Goal: Information Seeking & Learning: Learn about a topic

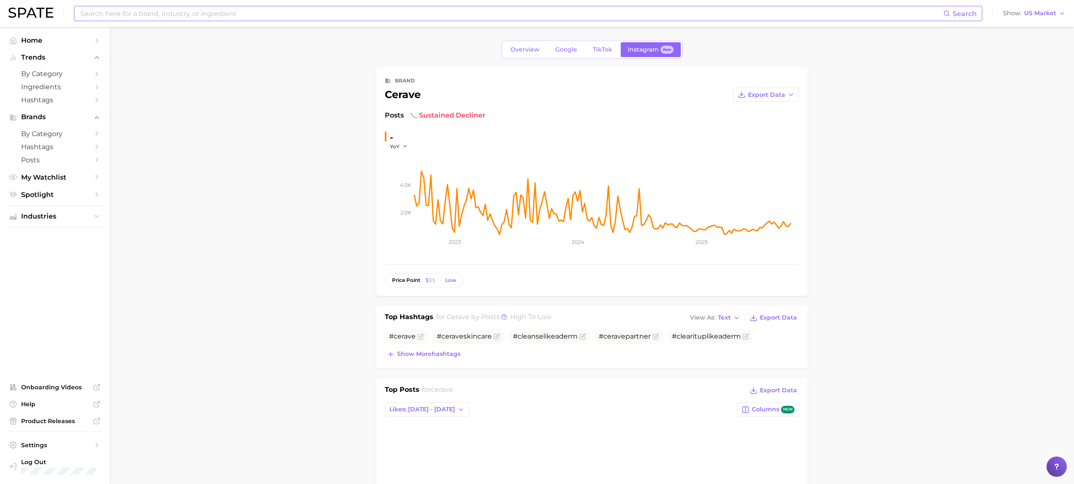
click at [229, 10] on input at bounding box center [511, 13] width 864 height 14
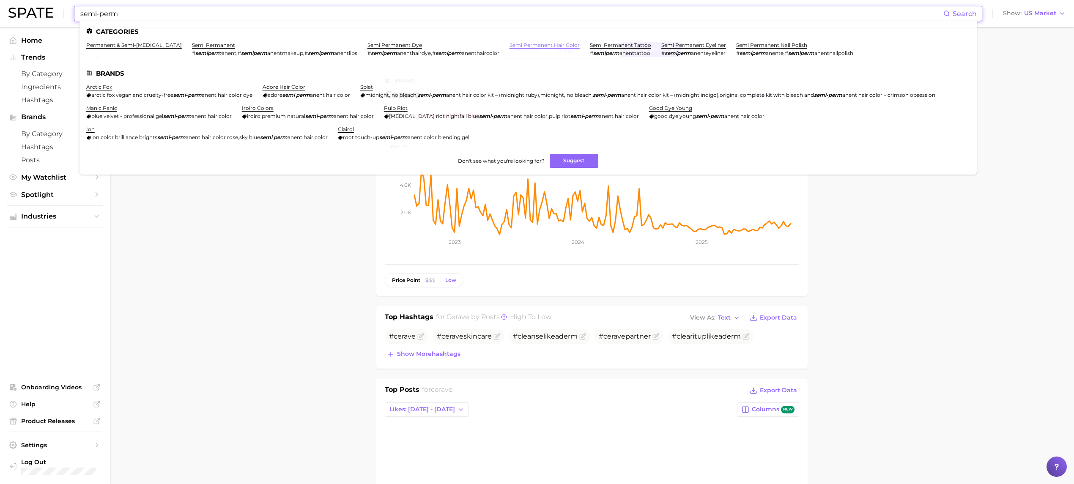
type input "semi-perm"
click at [535, 42] on link "semi permanent hair color" at bounding box center [544, 45] width 70 height 6
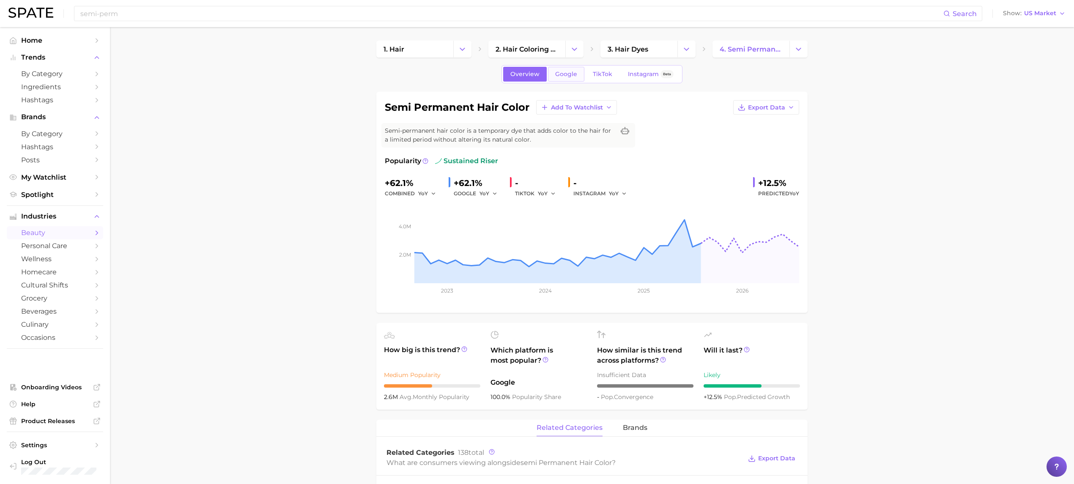
click at [562, 80] on link "Google" at bounding box center [566, 74] width 36 height 15
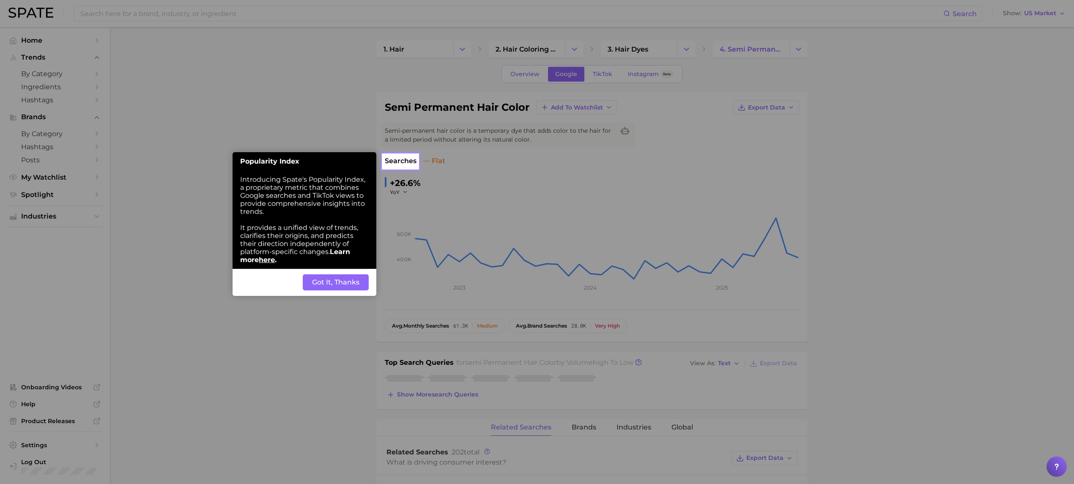
click at [355, 284] on button "Got It, Thanks" at bounding box center [336, 282] width 66 height 16
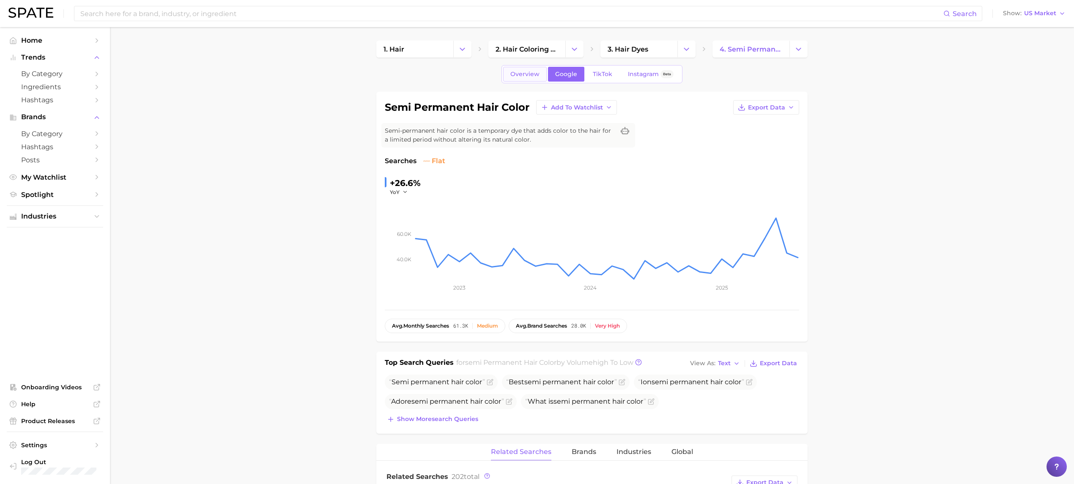
click at [534, 68] on link "Overview" at bounding box center [525, 74] width 44 height 15
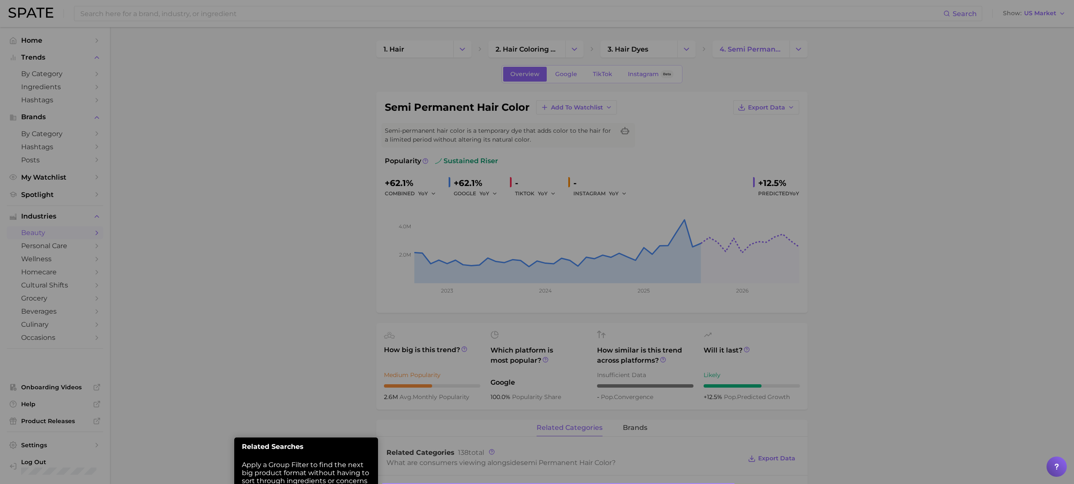
scroll to position [58, 0]
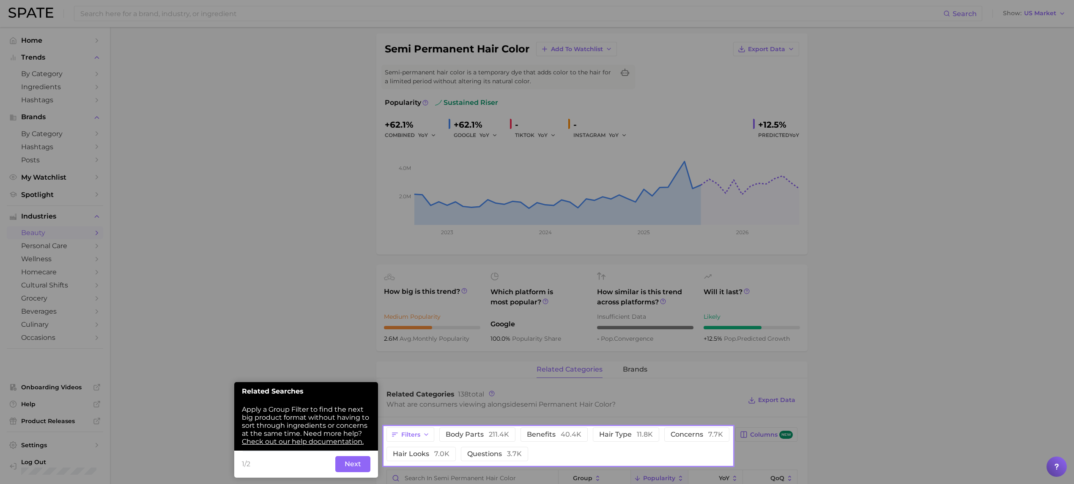
click at [352, 464] on button "Next" at bounding box center [352, 464] width 35 height 16
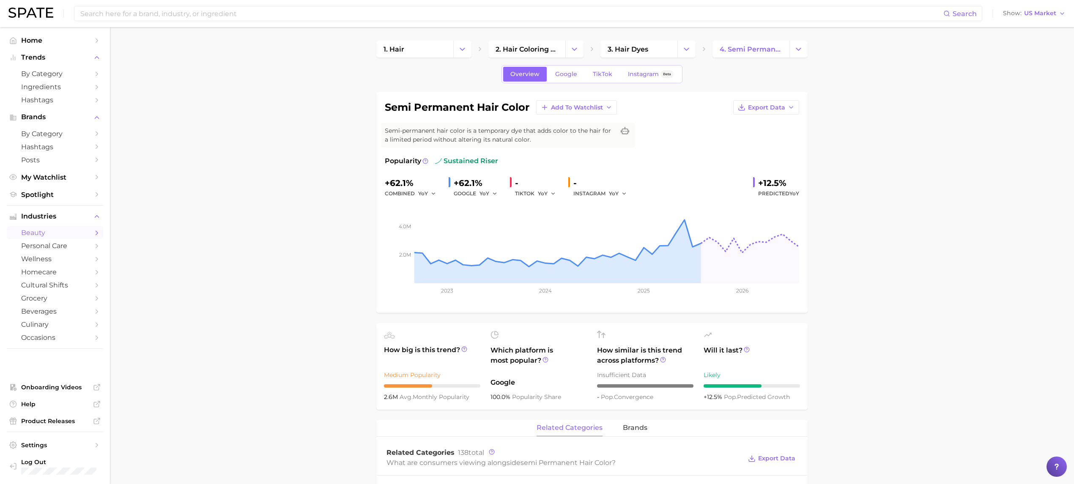
scroll to position [244, 0]
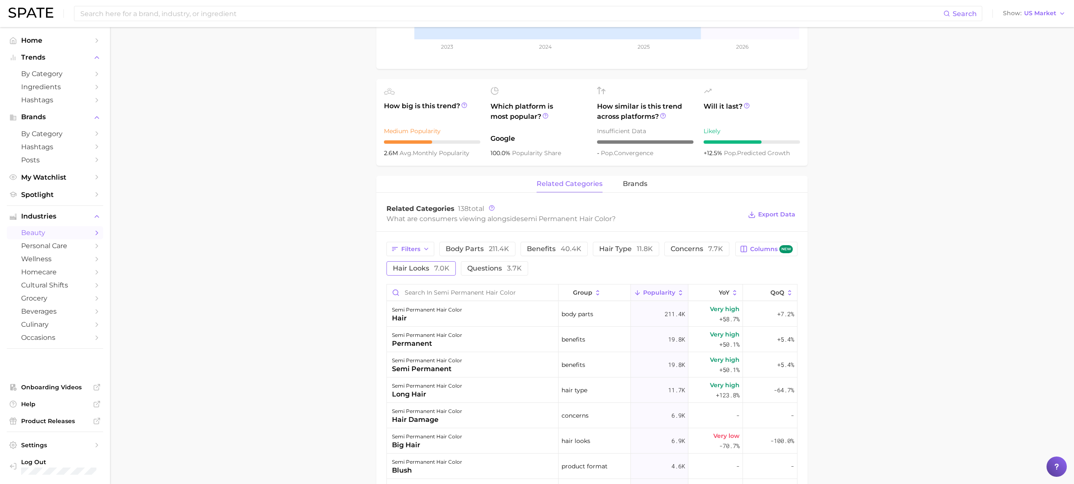
click at [411, 270] on span "hair looks 7.0k" at bounding box center [421, 268] width 57 height 7
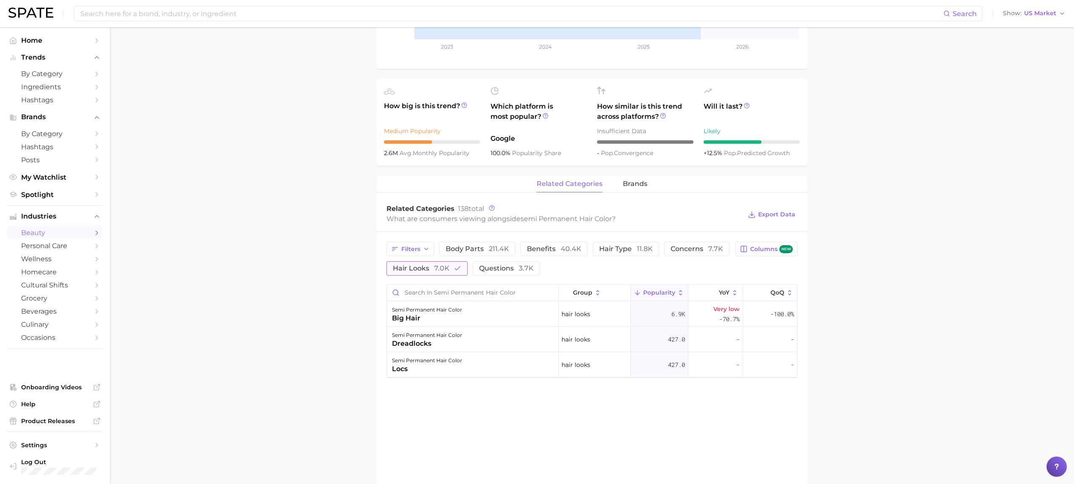
click at [403, 266] on span "hair looks 7.0k" at bounding box center [421, 268] width 57 height 7
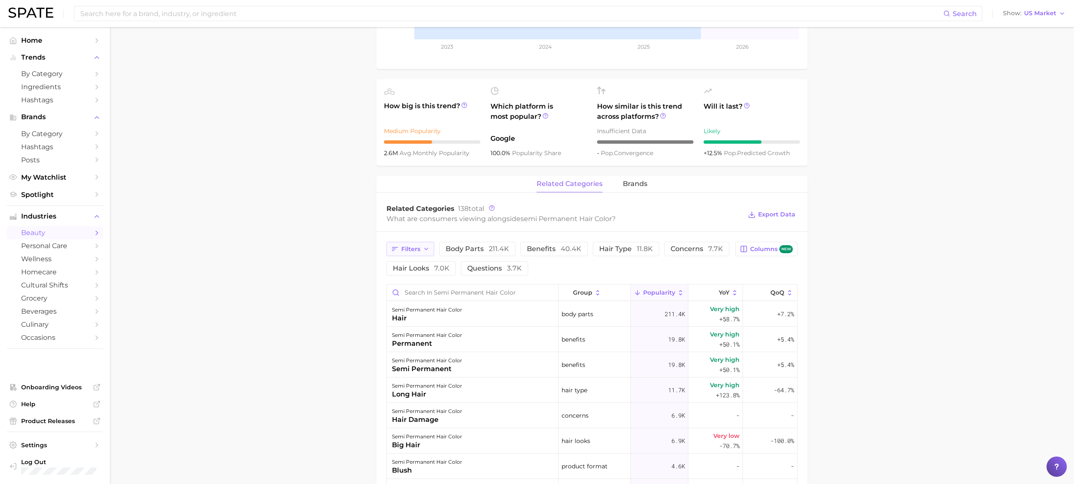
click at [407, 249] on span "Filters" at bounding box center [410, 249] width 19 height 7
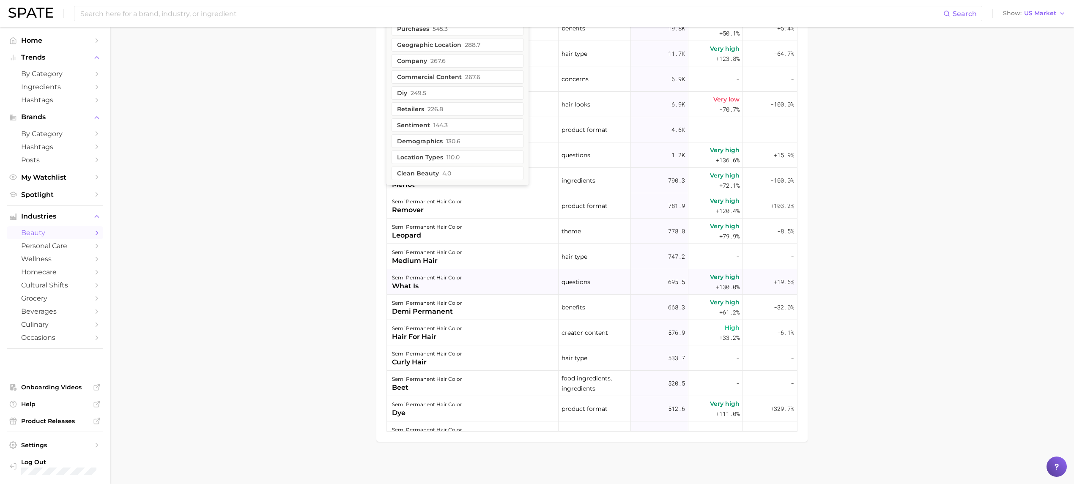
scroll to position [338, 0]
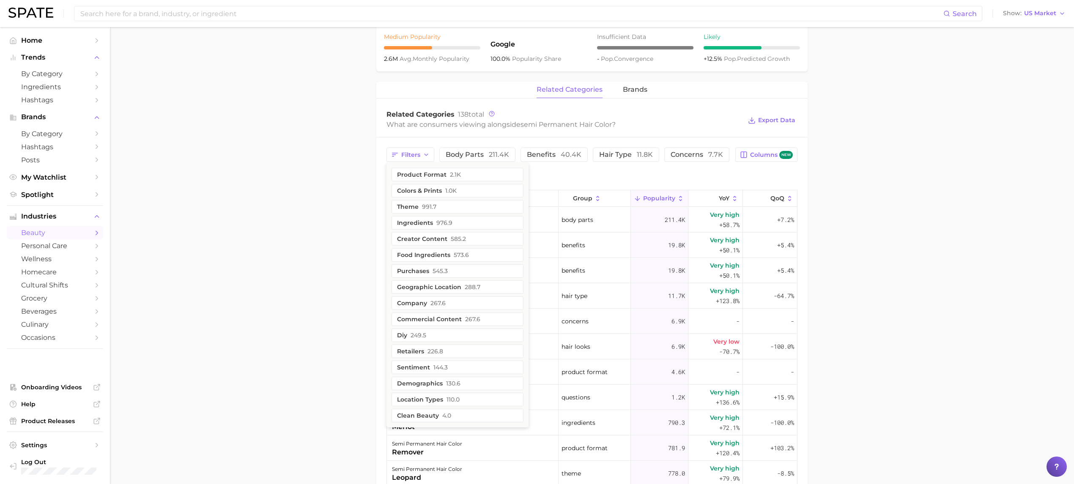
click at [325, 225] on main "1. hair 2. hair coloring products 3. hair dyes 4. semi permanent hair color Ove…" at bounding box center [592, 208] width 964 height 1038
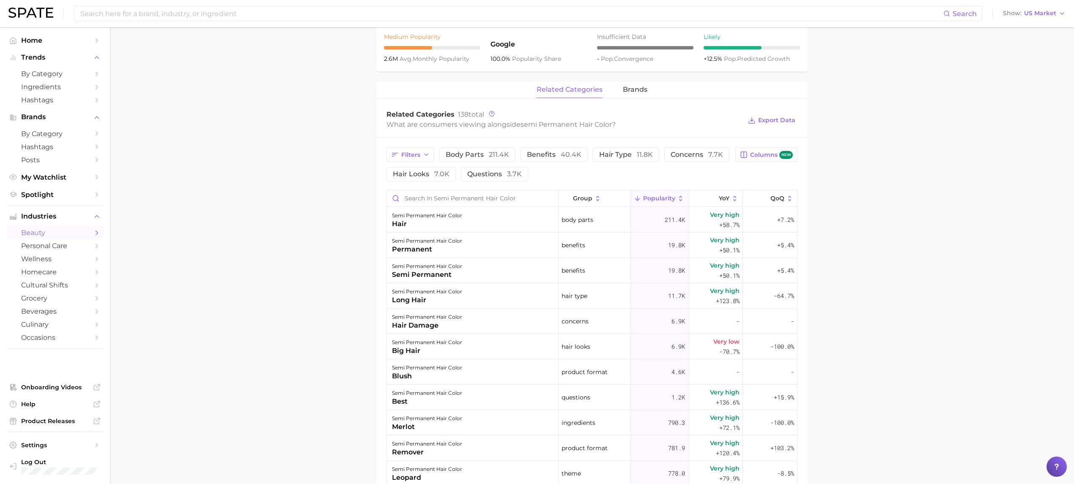
scroll to position [0, 0]
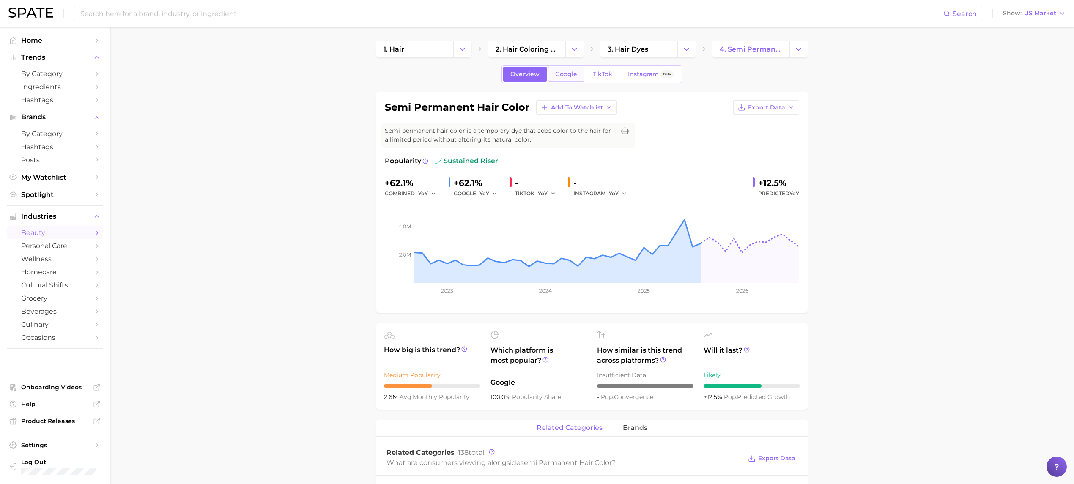
click at [561, 75] on span "Google" at bounding box center [566, 74] width 22 height 7
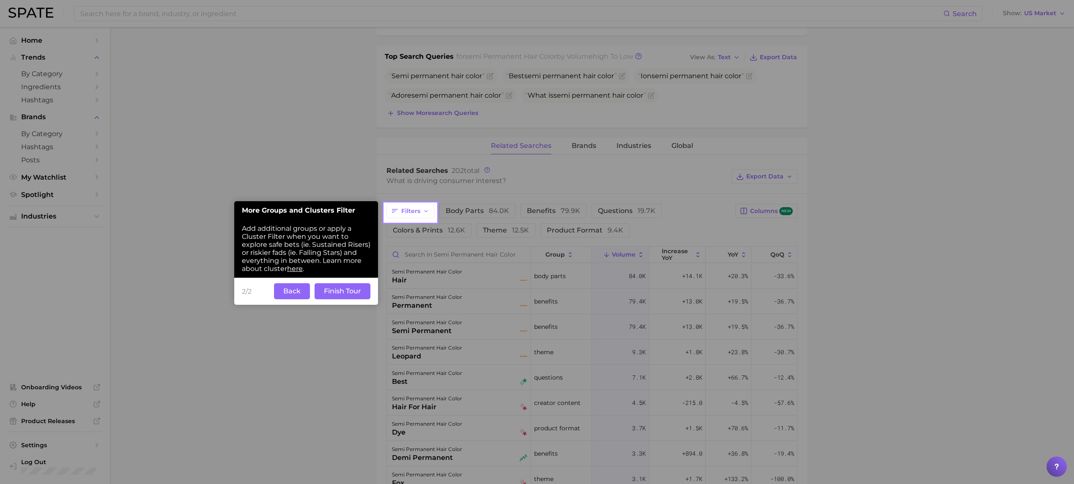
scroll to position [307, 0]
click at [350, 293] on button "Finish Tour" at bounding box center [343, 290] width 56 height 16
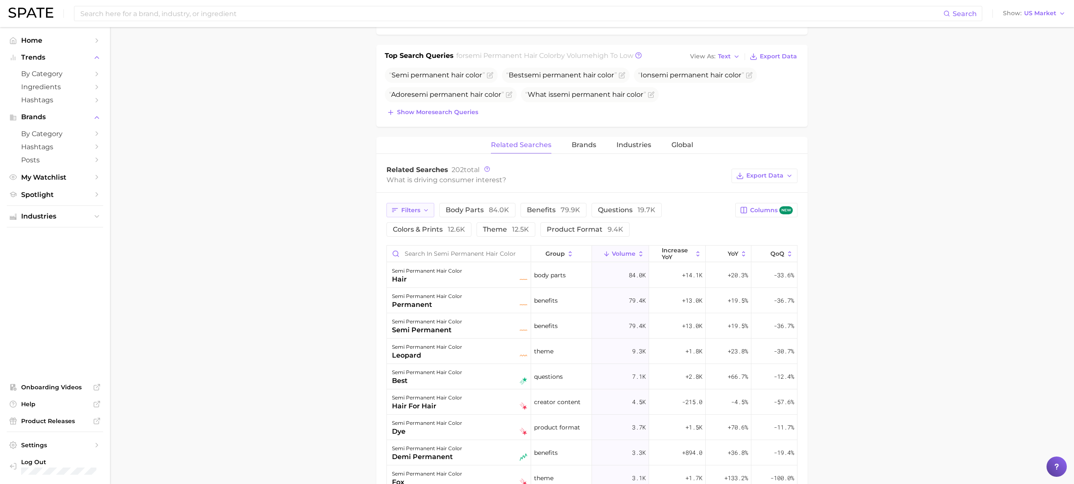
click at [418, 205] on button "Filters" at bounding box center [410, 210] width 48 height 14
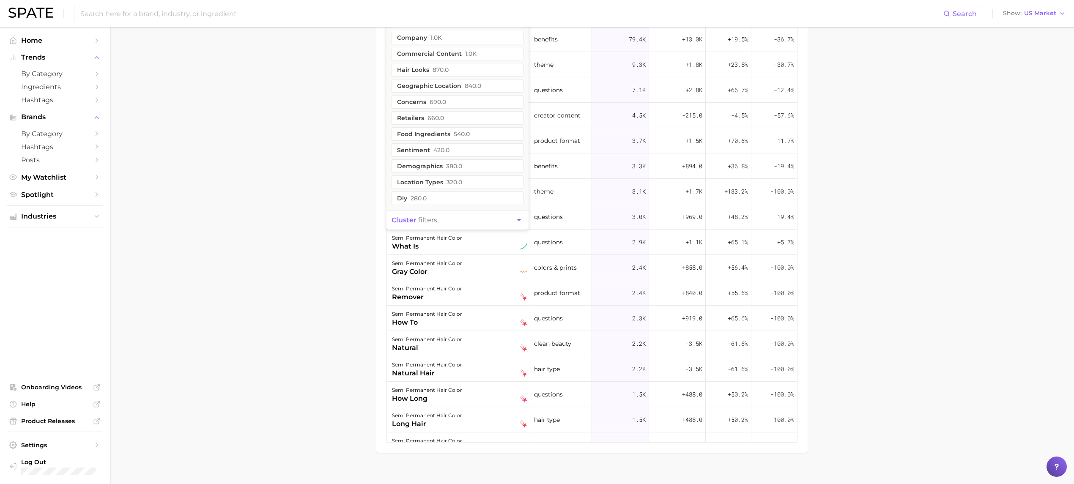
scroll to position [606, 0]
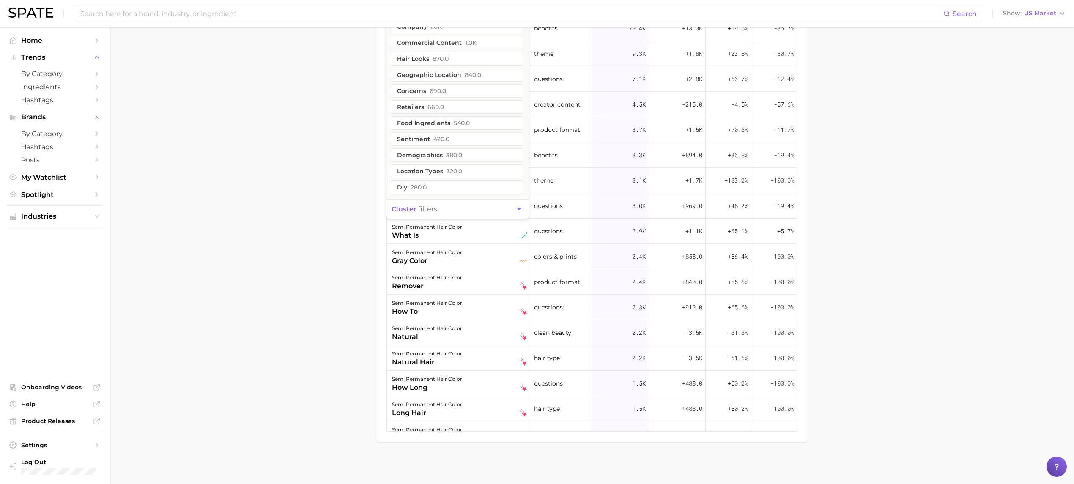
click at [517, 208] on icon "button" at bounding box center [519, 209] width 9 height 9
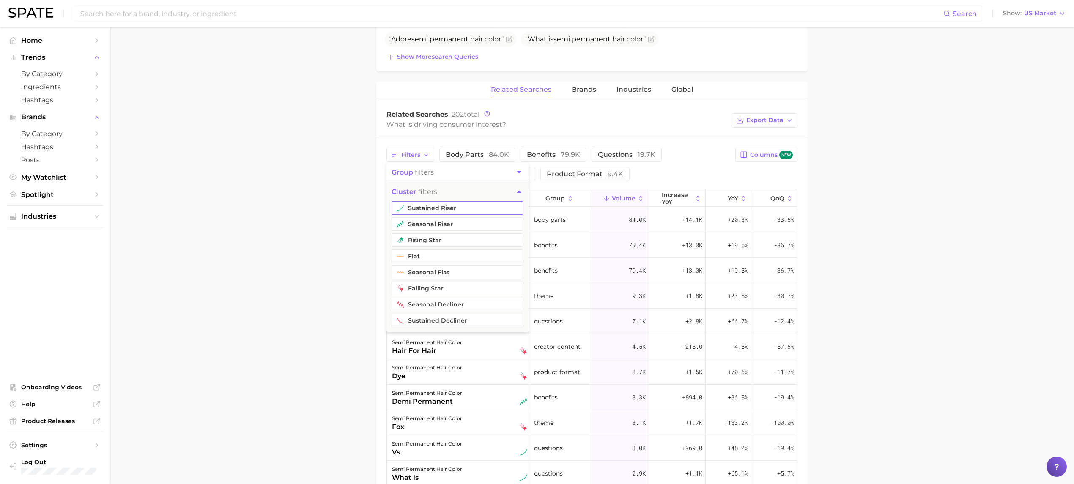
click at [484, 212] on button "sustained riser" at bounding box center [458, 208] width 132 height 14
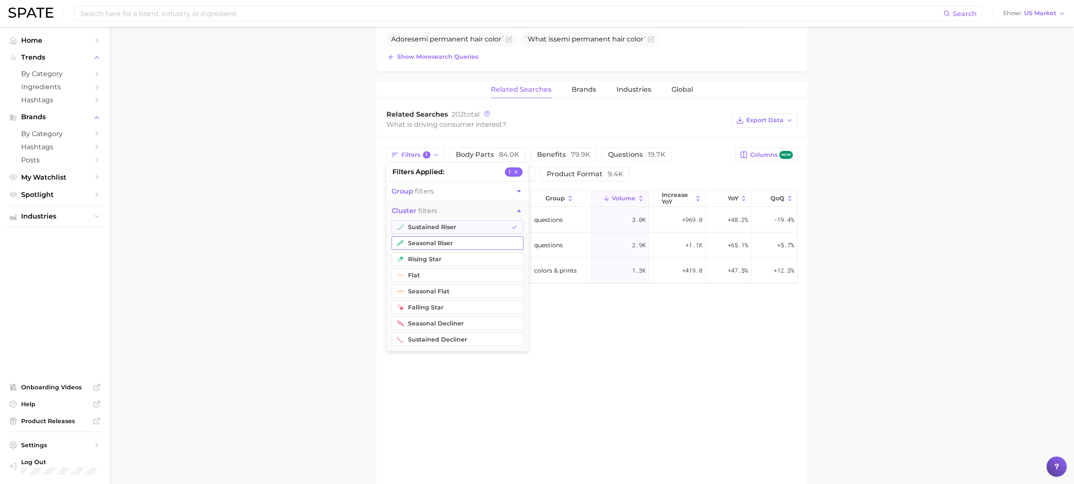
click at [479, 243] on button "seasonal riser" at bounding box center [458, 243] width 132 height 14
click at [474, 266] on button "rising star" at bounding box center [458, 259] width 132 height 14
click at [883, 254] on main "1. hair 2. hair coloring products 3. hair dyes 4. semi permanent hair color Ove…" at bounding box center [592, 109] width 964 height 889
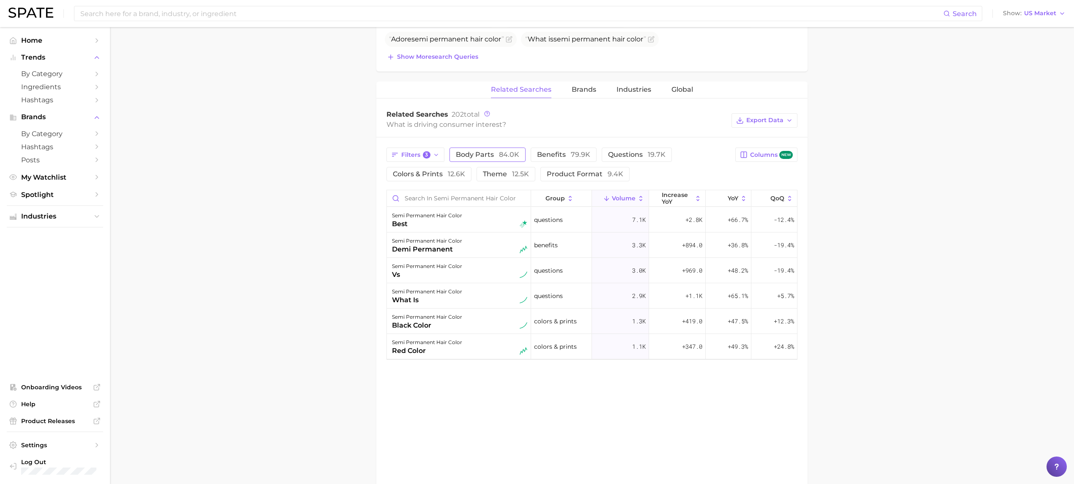
click at [489, 156] on span "body parts 84.0k" at bounding box center [487, 155] width 63 height 8
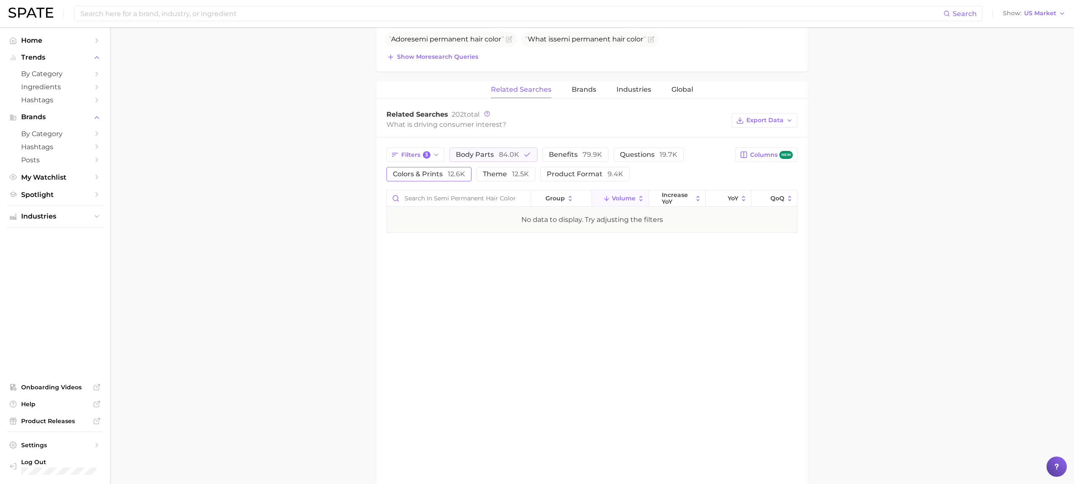
click at [418, 173] on span "colors & prints 12.6k" at bounding box center [429, 174] width 72 height 8
drag, startPoint x: 435, startPoint y: 156, endPoint x: 432, endPoint y: 160, distance: 5.1
click at [436, 156] on icon "button" at bounding box center [436, 155] width 7 height 7
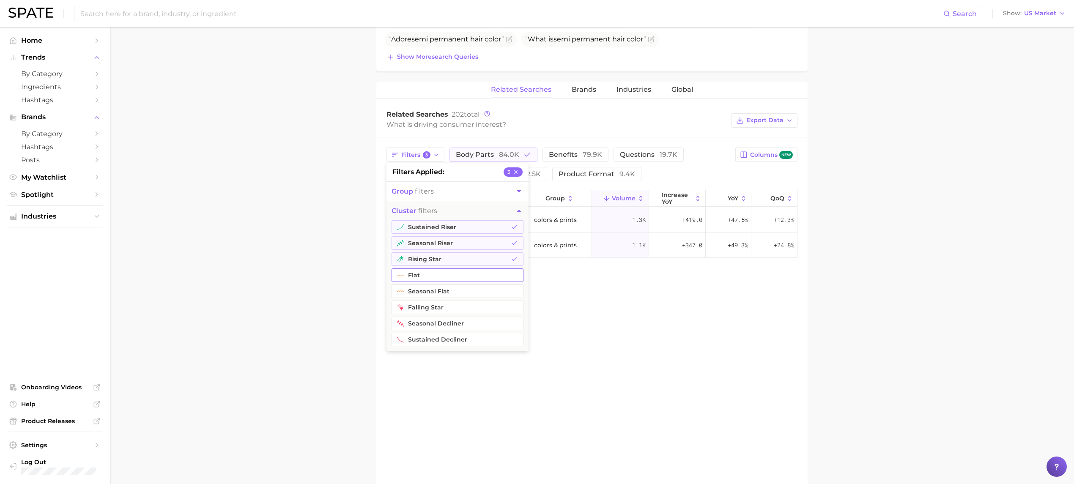
click at [494, 282] on button "flat" at bounding box center [458, 275] width 132 height 14
click at [496, 295] on button "seasonal flat" at bounding box center [458, 292] width 132 height 14
click at [496, 306] on button "falling star" at bounding box center [458, 308] width 132 height 14
click at [500, 330] on button "seasonal decliner" at bounding box center [458, 324] width 132 height 14
click at [503, 339] on button "sustained decliner" at bounding box center [458, 340] width 132 height 14
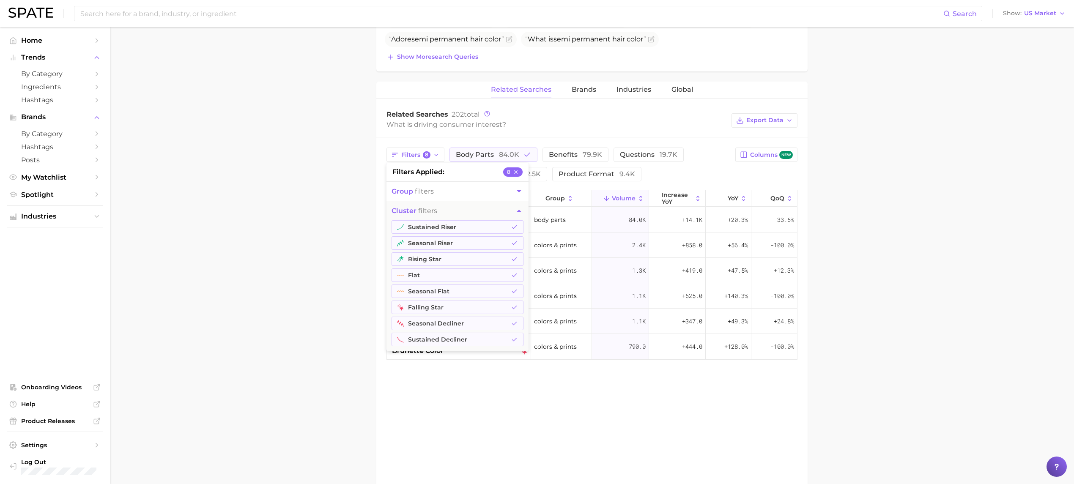
click at [897, 298] on main "1. hair 2. hair coloring products 3. hair dyes 4. semi permanent hair color Ove…" at bounding box center [592, 109] width 964 height 889
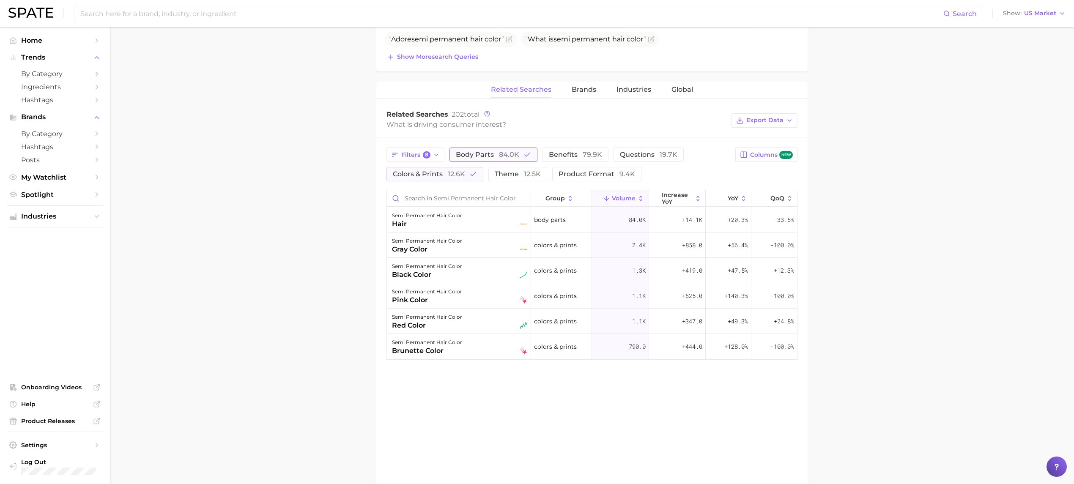
click at [509, 155] on span "84.0k" at bounding box center [509, 155] width 20 height 8
click at [581, 180] on button "product format 9.4k" at bounding box center [596, 174] width 89 height 14
click at [457, 172] on span "12.6k" at bounding box center [456, 174] width 17 height 8
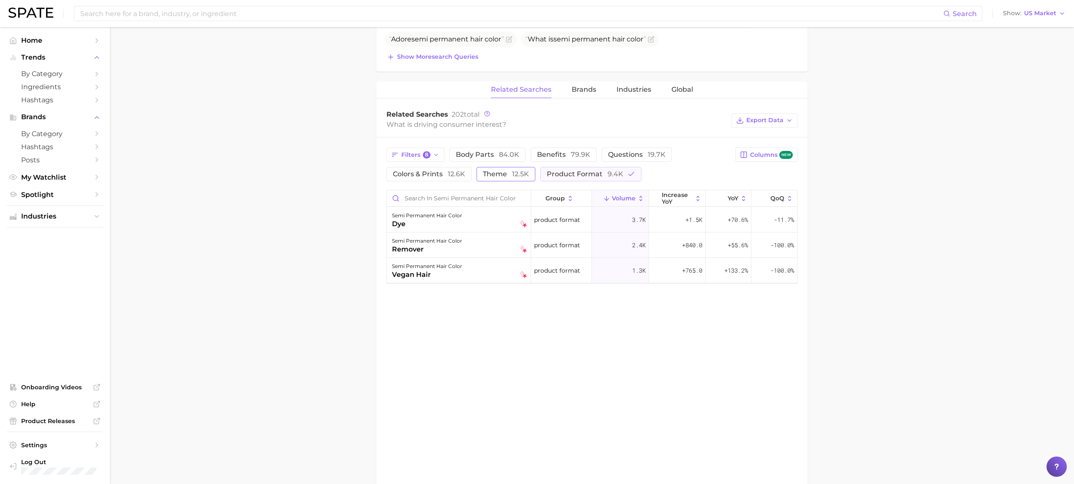
click at [518, 173] on span "12.5k" at bounding box center [520, 174] width 17 height 8
click at [585, 168] on div "Filters 8 body parts 84.0k benefits 79.9k questions 19.7k colors & prints 12.6k…" at bounding box center [558, 165] width 344 height 34
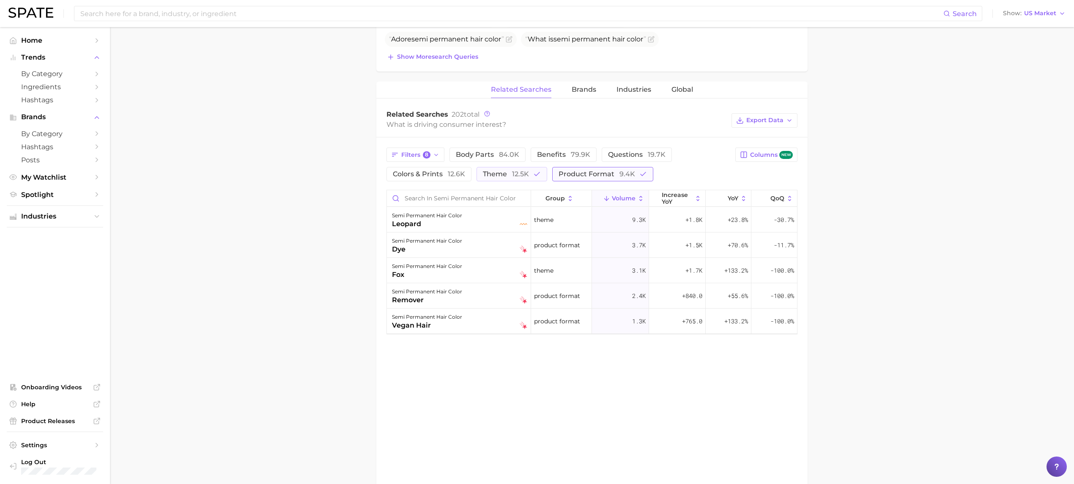
click at [586, 176] on span "product format 9.4k" at bounding box center [597, 174] width 77 height 8
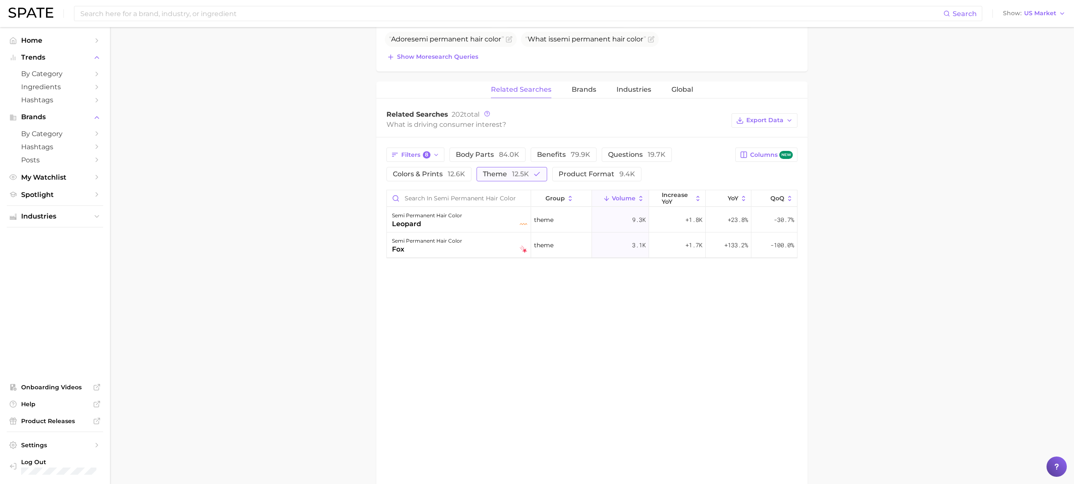
click at [518, 175] on span "12.5k" at bounding box center [520, 174] width 17 height 8
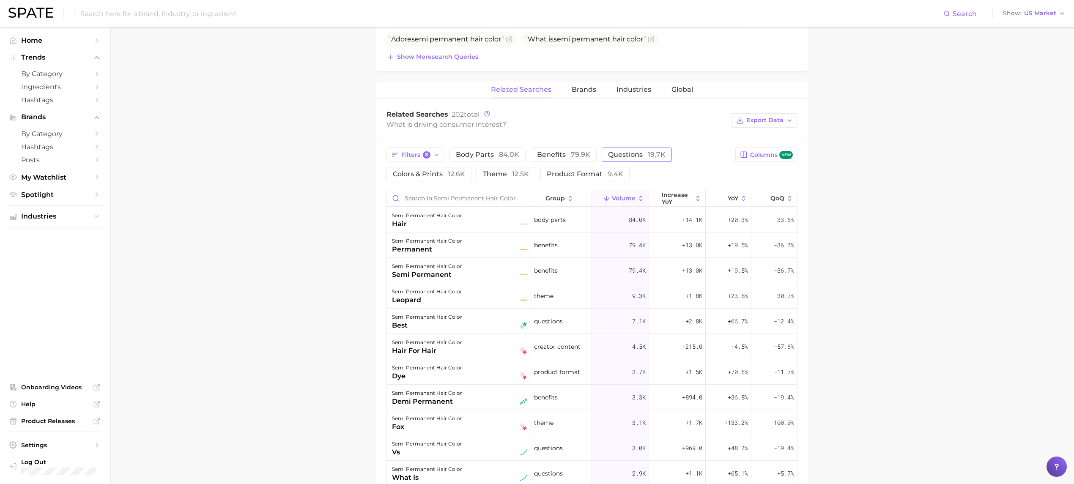
click at [618, 155] on span "questions 19.7k" at bounding box center [637, 155] width 58 height 8
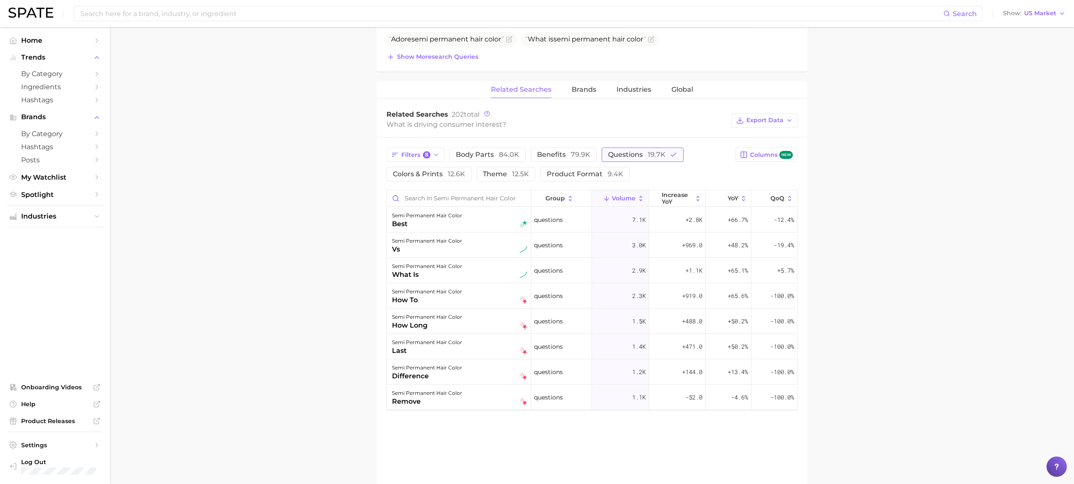
click at [611, 154] on span "questions 19.7k" at bounding box center [637, 155] width 58 height 8
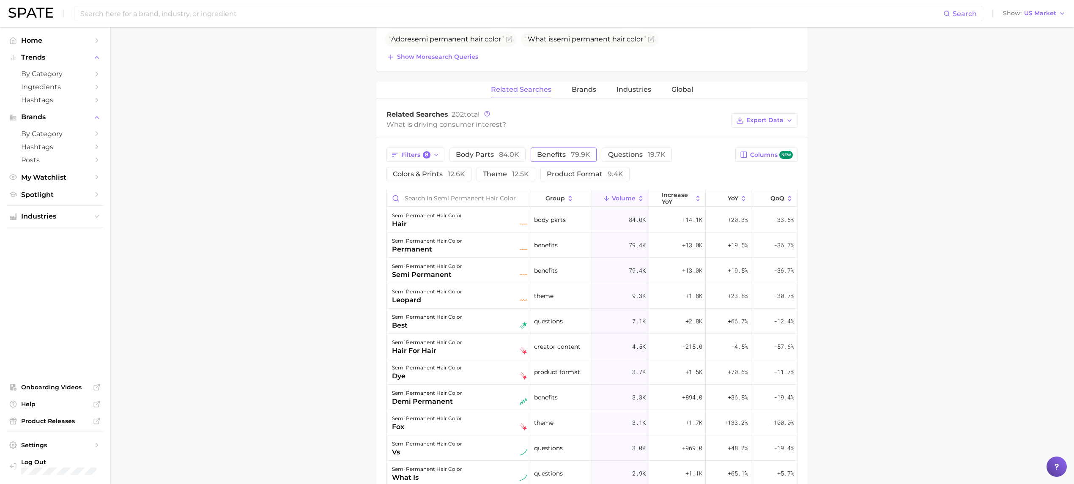
click at [565, 154] on span "benefits 79.9k" at bounding box center [563, 155] width 53 height 8
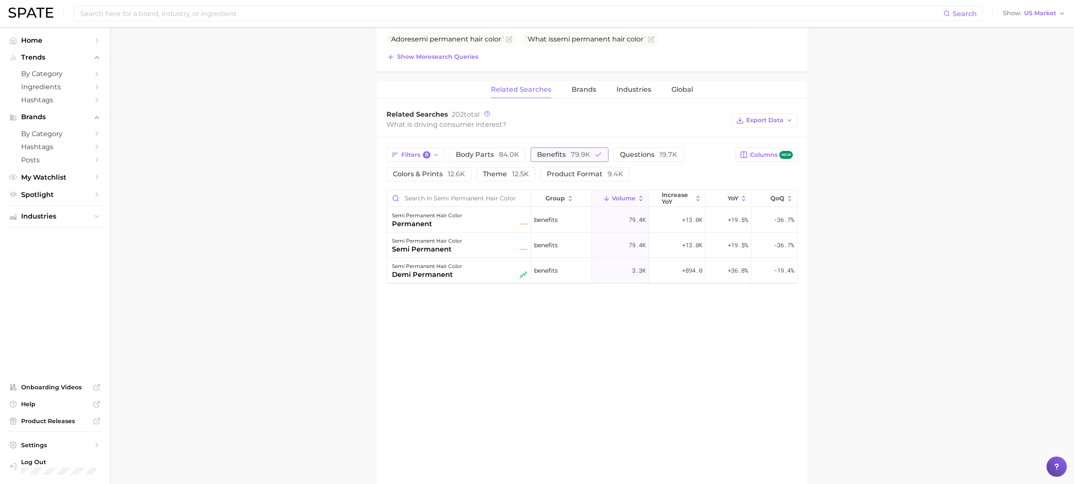
click at [565, 154] on span "benefits 79.9k" at bounding box center [563, 155] width 53 height 8
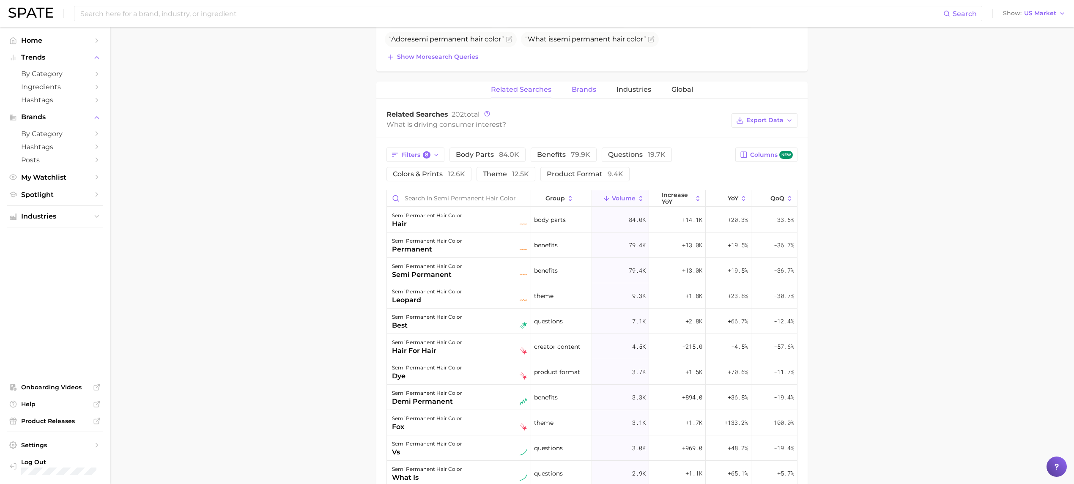
click at [592, 90] on span "Brands" at bounding box center [584, 90] width 25 height 8
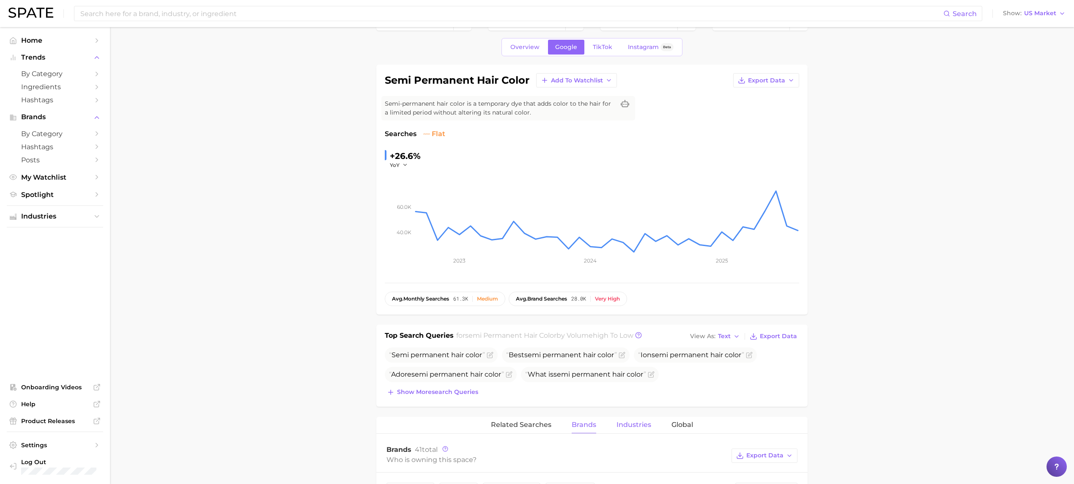
scroll to position [0, 0]
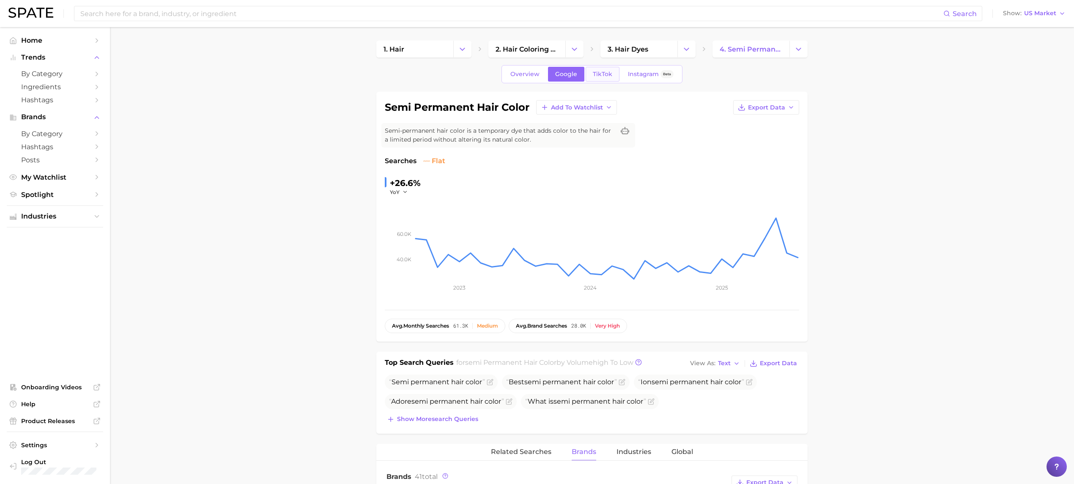
click at [600, 74] on span "TikTok" at bounding box center [602, 74] width 19 height 7
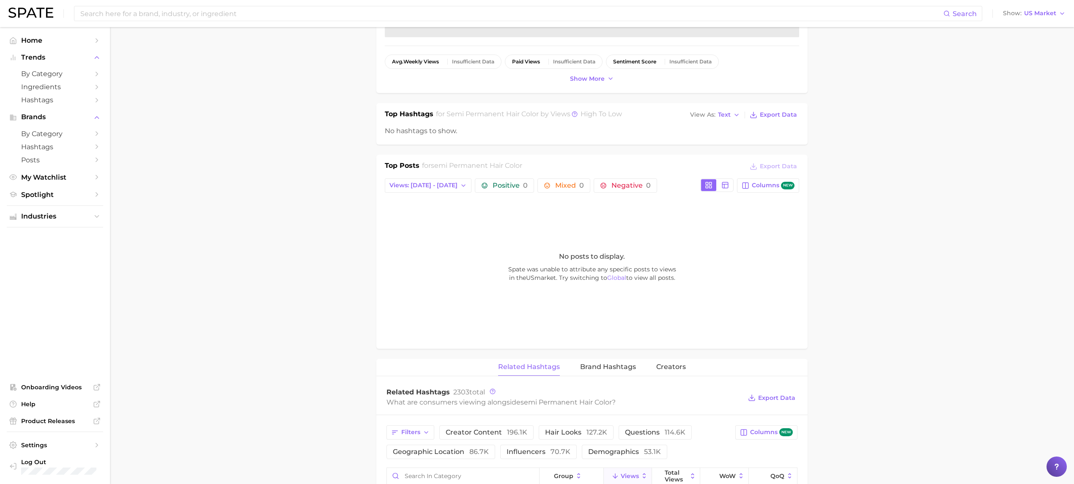
scroll to position [489, 0]
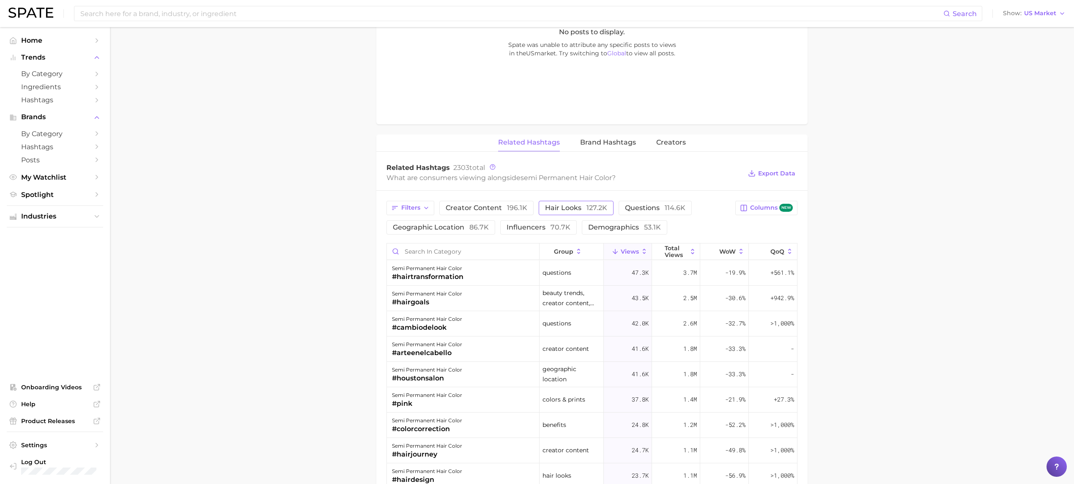
click at [572, 211] on span "hair looks 127.2k" at bounding box center [576, 208] width 62 height 7
click at [597, 207] on span "127.2k" at bounding box center [596, 208] width 21 height 8
click at [417, 210] on span "Filters" at bounding box center [410, 207] width 19 height 7
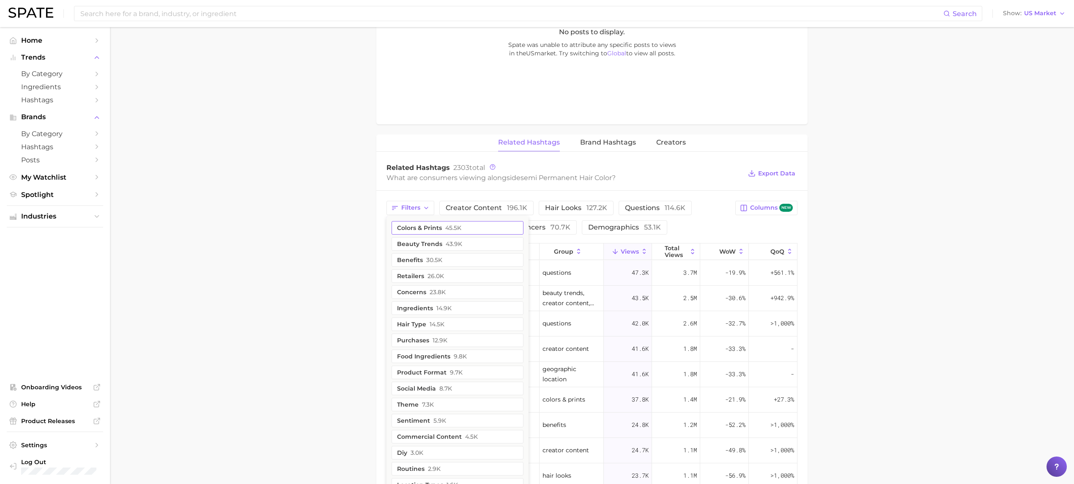
click at [444, 233] on button "colors & prints 45.5k" at bounding box center [458, 228] width 132 height 14
click at [852, 257] on main "1. hair 2. hair coloring products 3. hair dyes 4. semi permanent hair color Ove…" at bounding box center [592, 158] width 964 height 1241
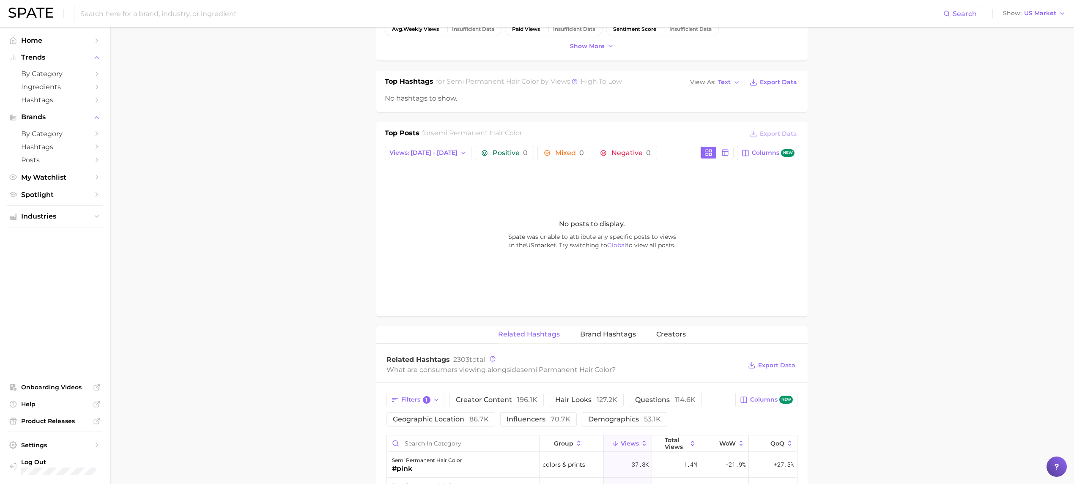
scroll to position [542, 0]
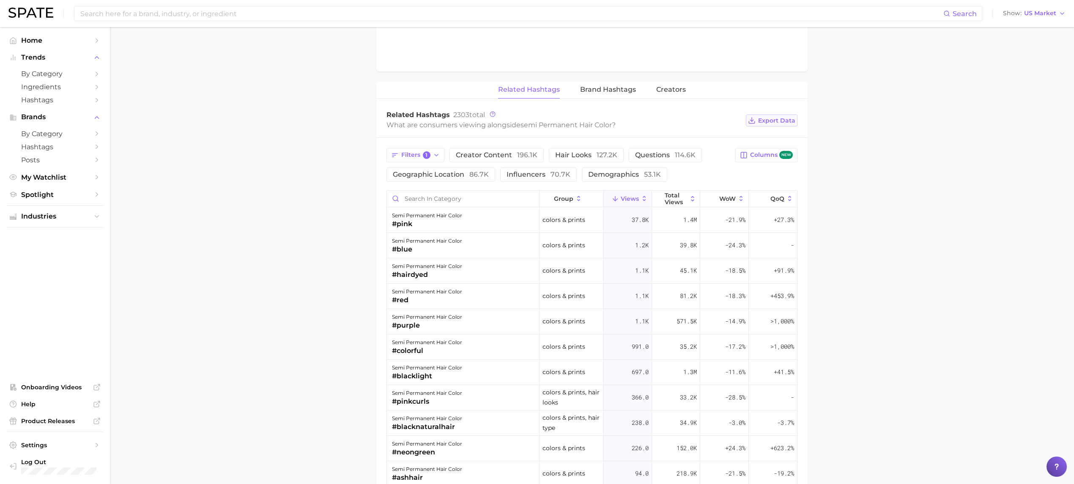
click at [754, 124] on icon at bounding box center [752, 121] width 8 height 8
